Goal: Task Accomplishment & Management: Manage account settings

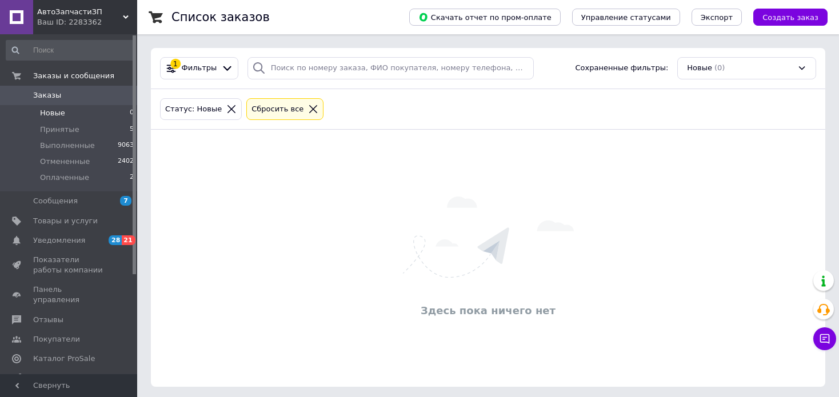
click at [308, 111] on icon at bounding box center [313, 109] width 10 height 10
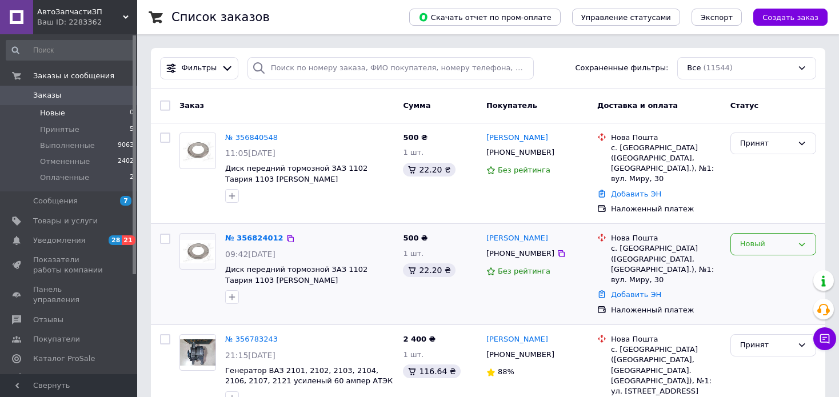
click at [787, 238] on div "Новый" at bounding box center [766, 244] width 53 height 12
click at [757, 300] on li "Отменен" at bounding box center [773, 310] width 85 height 21
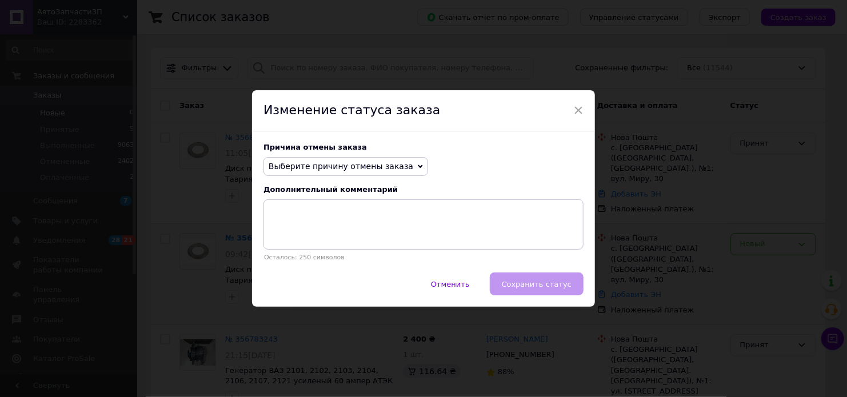
click at [358, 170] on span "Выберите причину отмены заказа" at bounding box center [341, 166] width 145 height 9
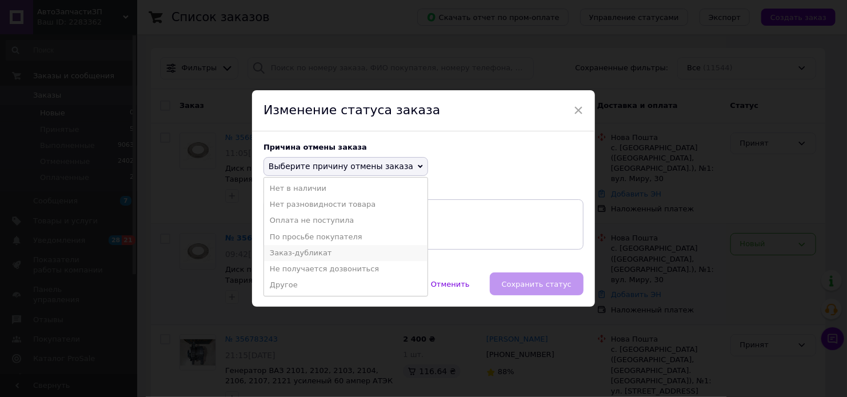
click at [313, 251] on li "Заказ-дубликат" at bounding box center [346, 253] width 164 height 16
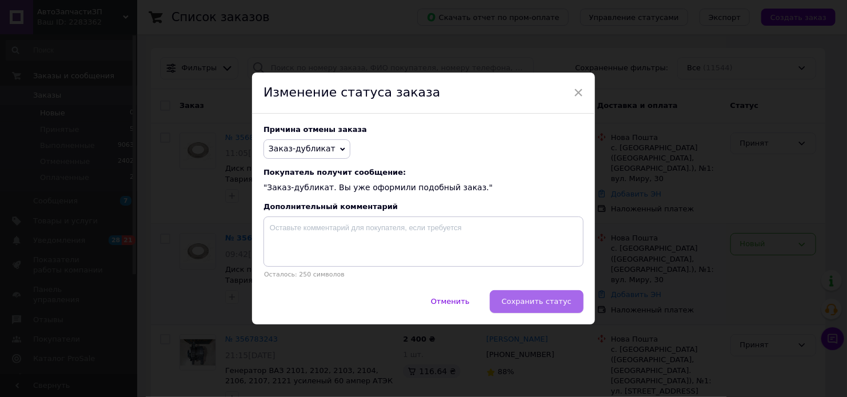
click at [551, 309] on button "Сохранить статус" at bounding box center [537, 301] width 94 height 23
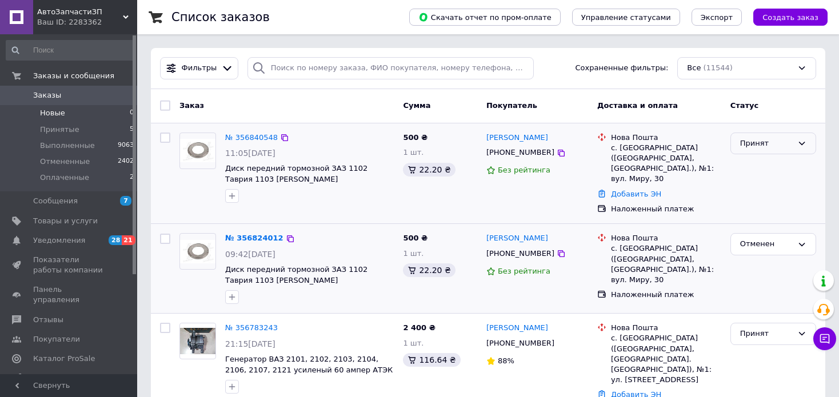
click at [783, 145] on div "Принят" at bounding box center [766, 144] width 53 height 12
click at [758, 165] on li "Выполнен" at bounding box center [773, 167] width 85 height 21
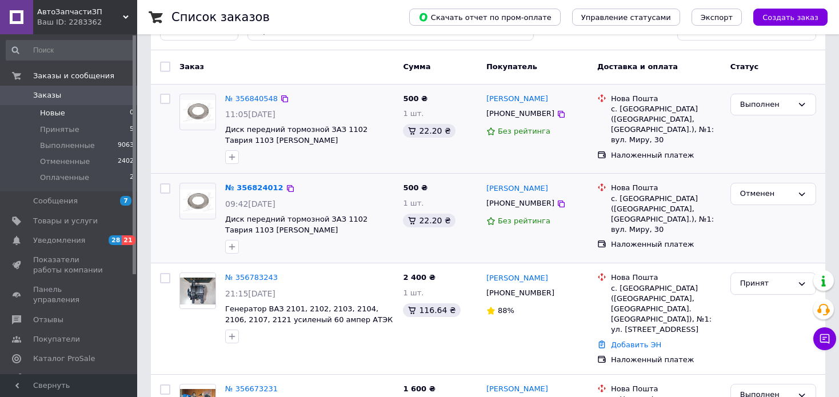
scroll to position [172, 0]
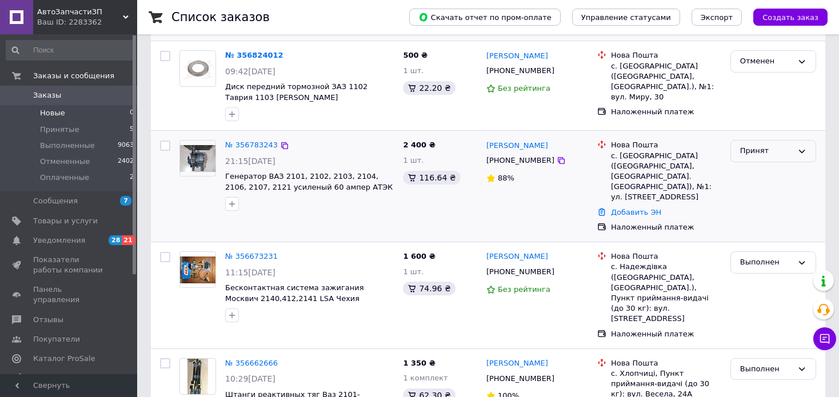
click at [788, 151] on div "Принят" at bounding box center [766, 151] width 53 height 12
click at [775, 177] on li "Выполнен" at bounding box center [773, 175] width 85 height 21
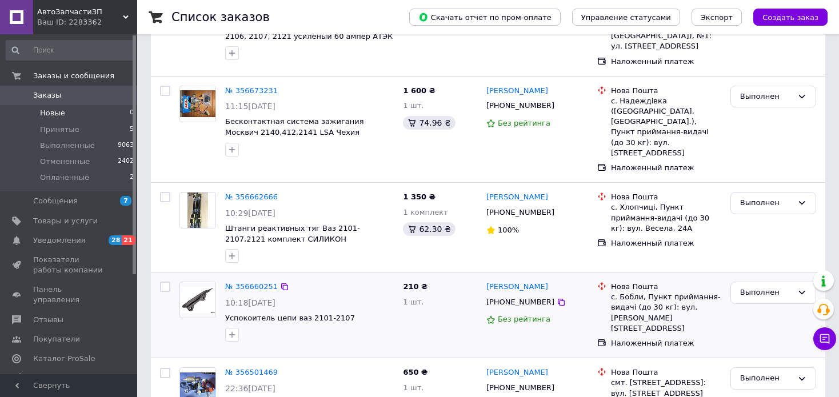
scroll to position [343, 0]
